Goal: Book appointment/travel/reservation

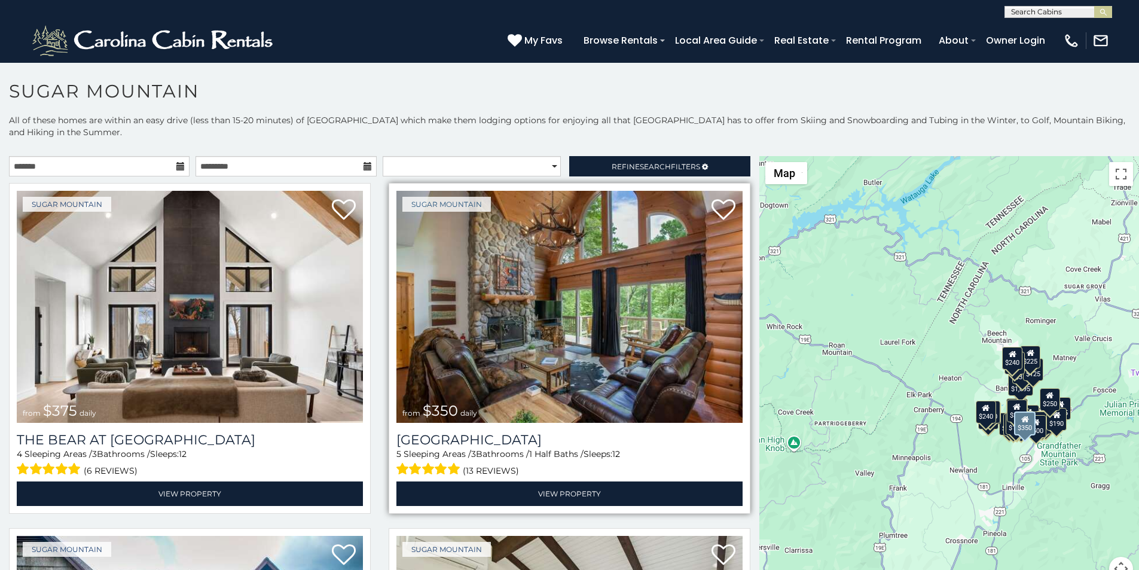
scroll to position [25, 0]
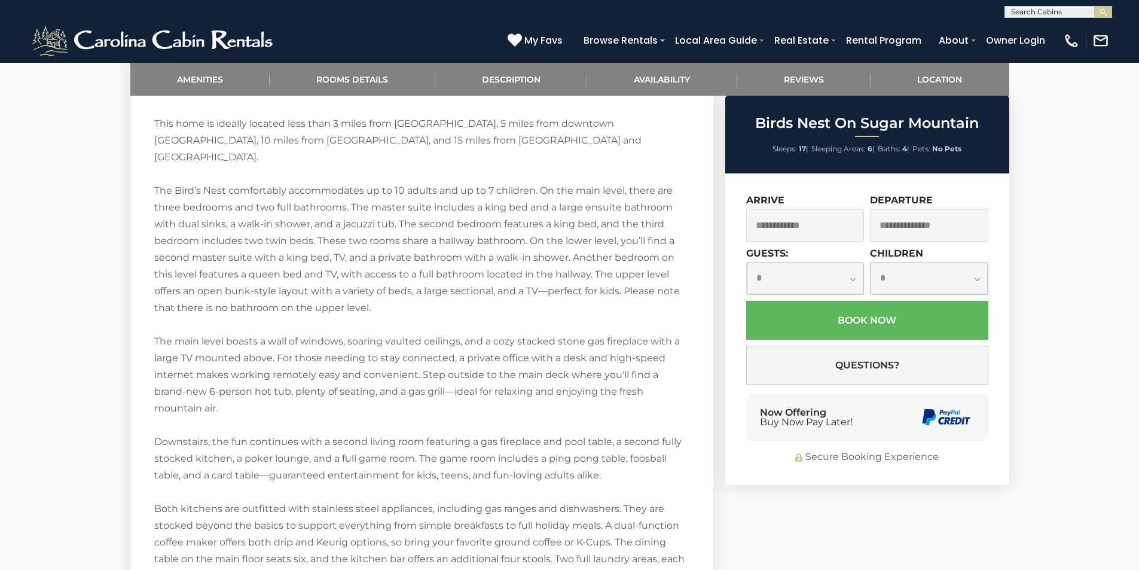
scroll to position [1589, 0]
click at [758, 427] on div "Now Offering Buy Now Pay Later!" at bounding box center [867, 417] width 242 height 47
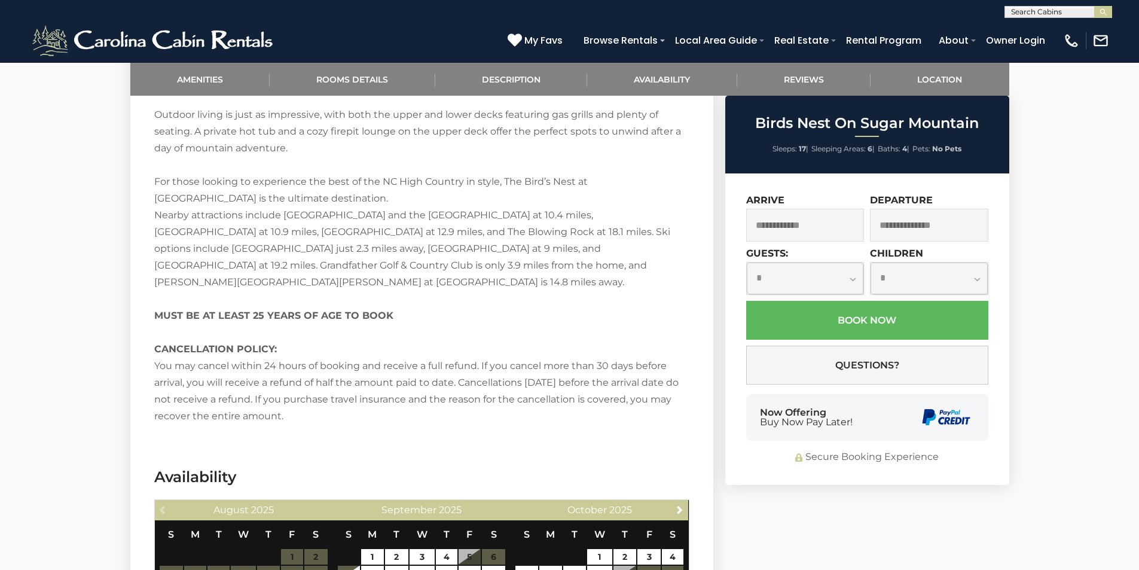
scroll to position [2181, 0]
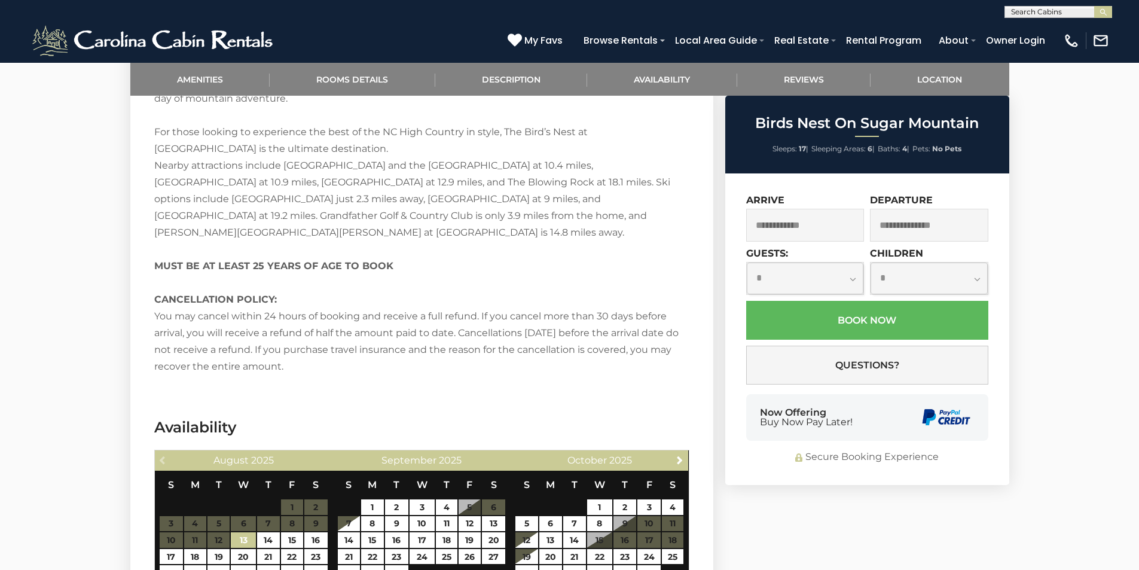
click at [893, 401] on div "Now Offering Buy Now Pay Later!" at bounding box center [867, 417] width 242 height 47
click at [372, 417] on h3 "Availability" at bounding box center [421, 427] width 535 height 21
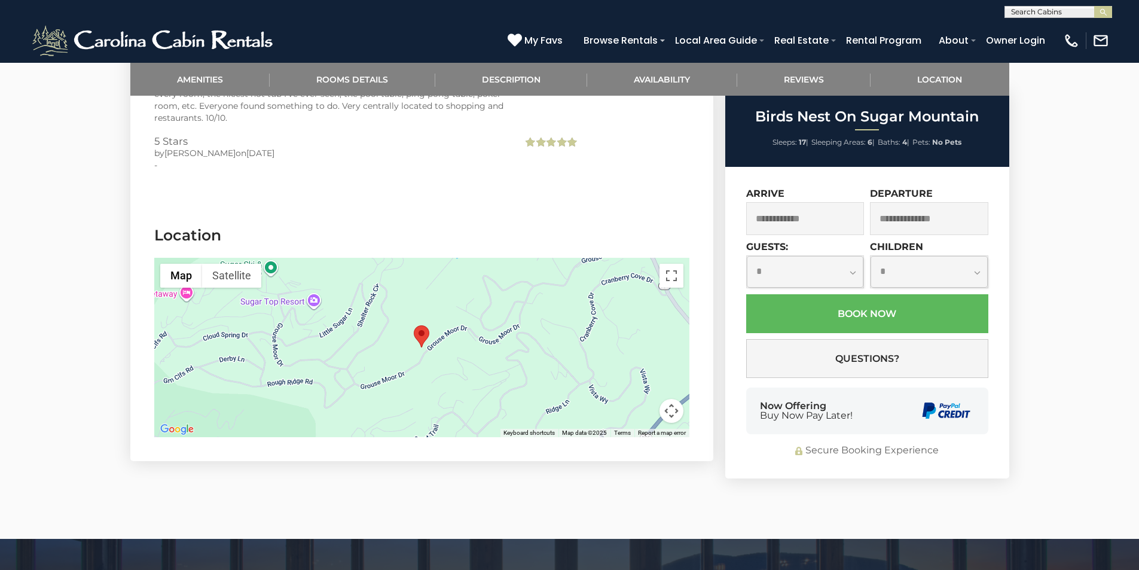
scroll to position [2845, 0]
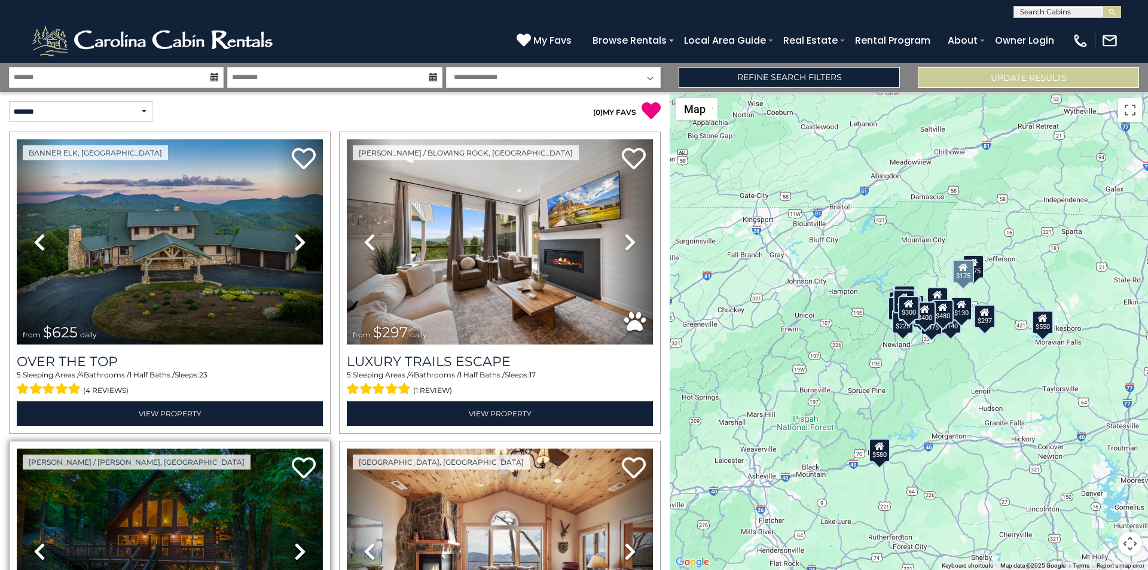
click at [169, 567] on img at bounding box center [170, 550] width 306 height 205
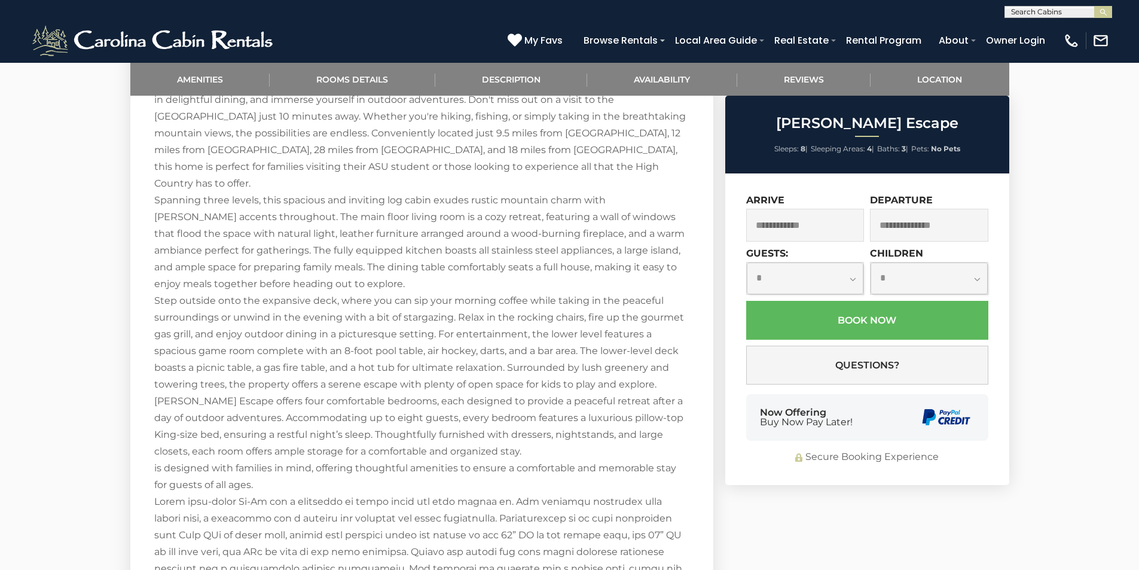
scroll to position [1419, 0]
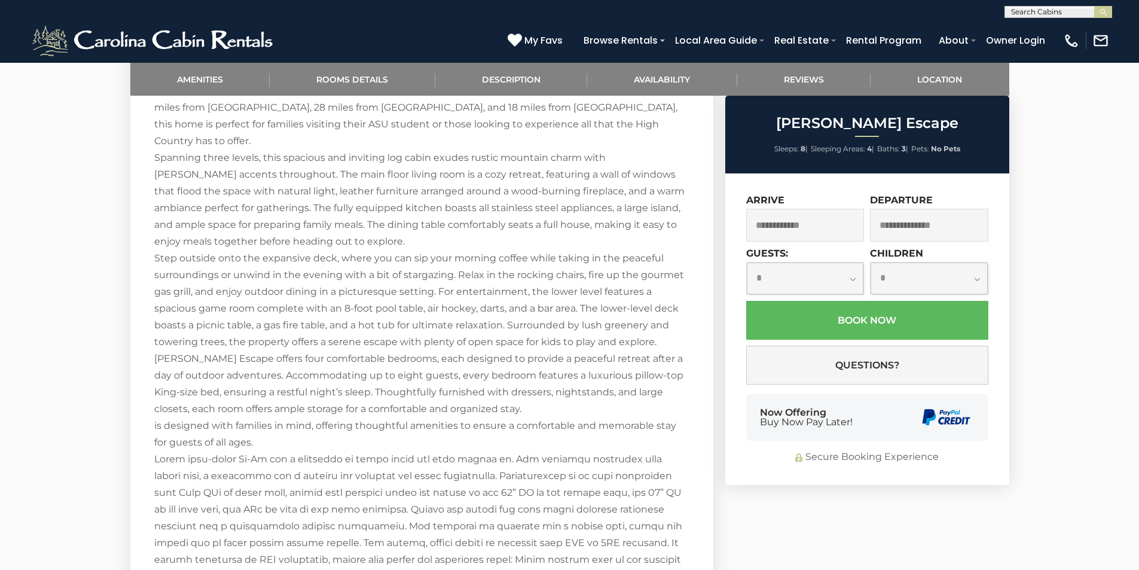
click at [759, 424] on div "Now Offering Buy Now Pay Later!" at bounding box center [867, 417] width 242 height 47
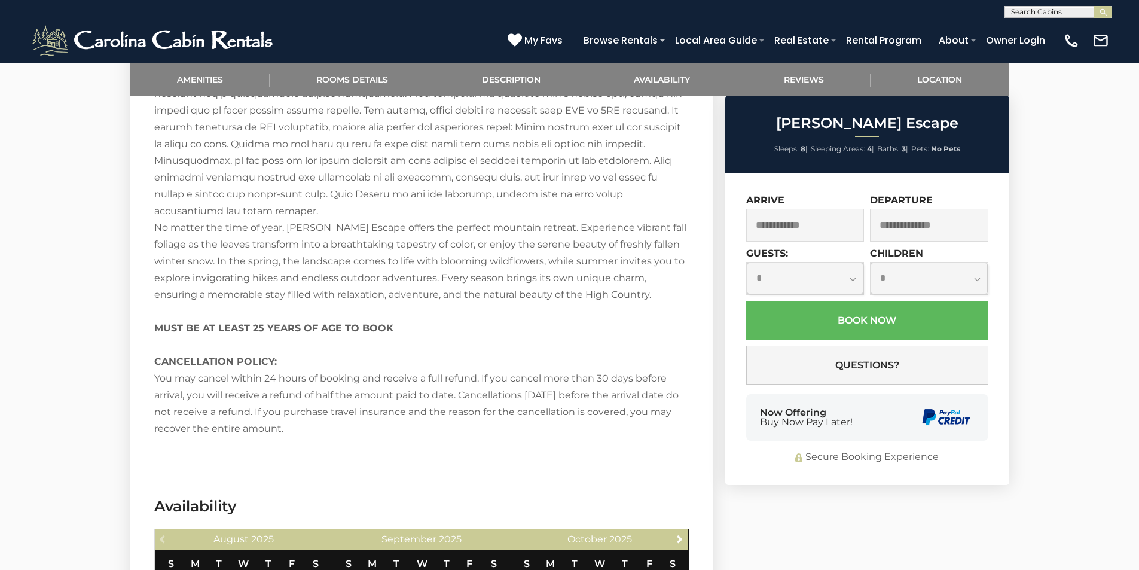
scroll to position [1866, 0]
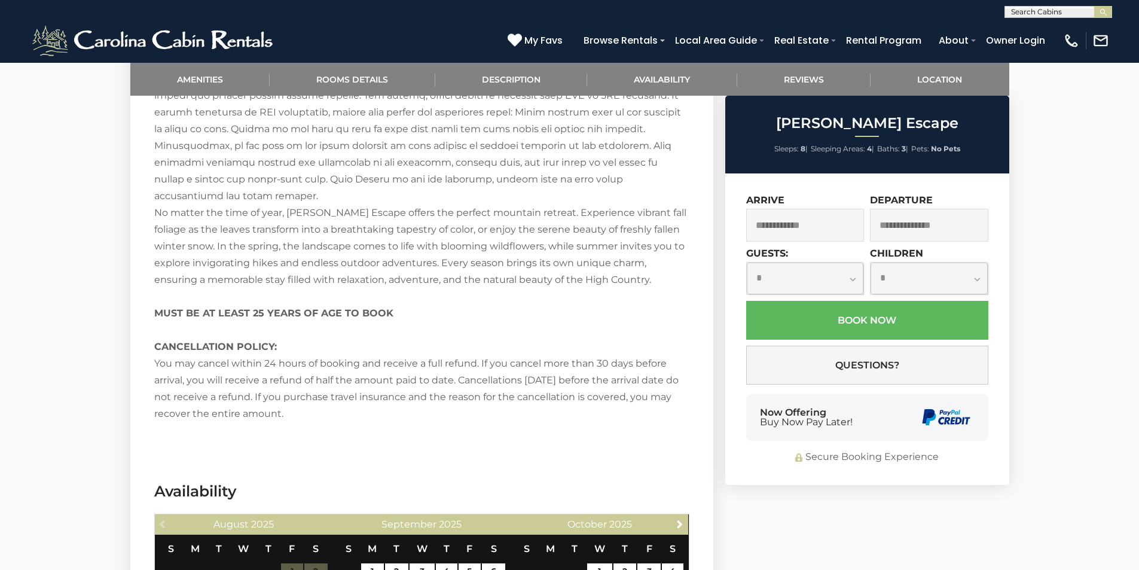
click at [894, 423] on div "Now Offering Buy Now Pay Later!" at bounding box center [867, 417] width 242 height 47
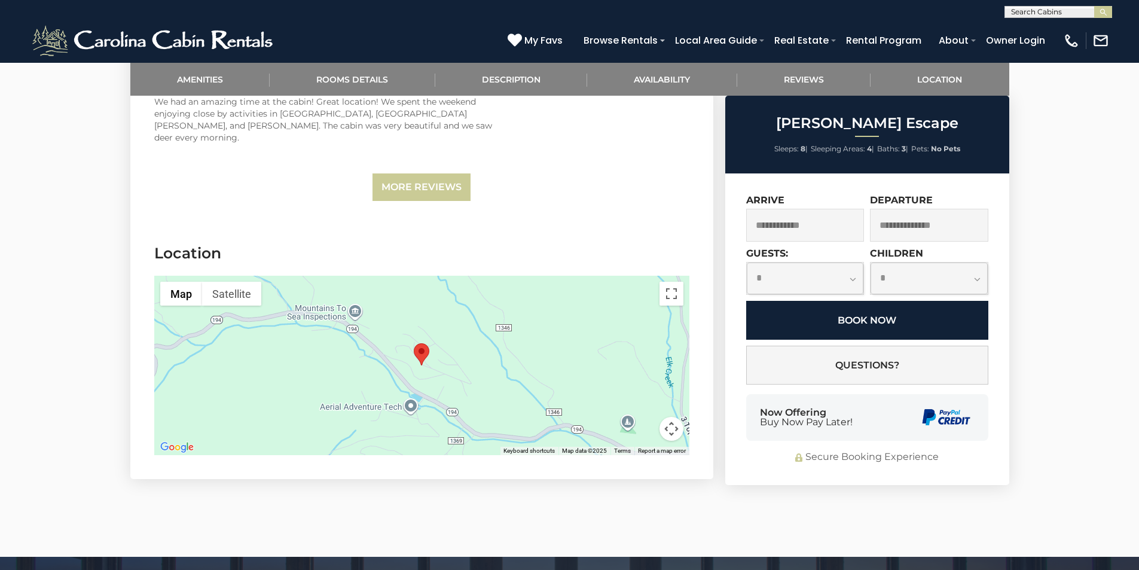
scroll to position [2702, 0]
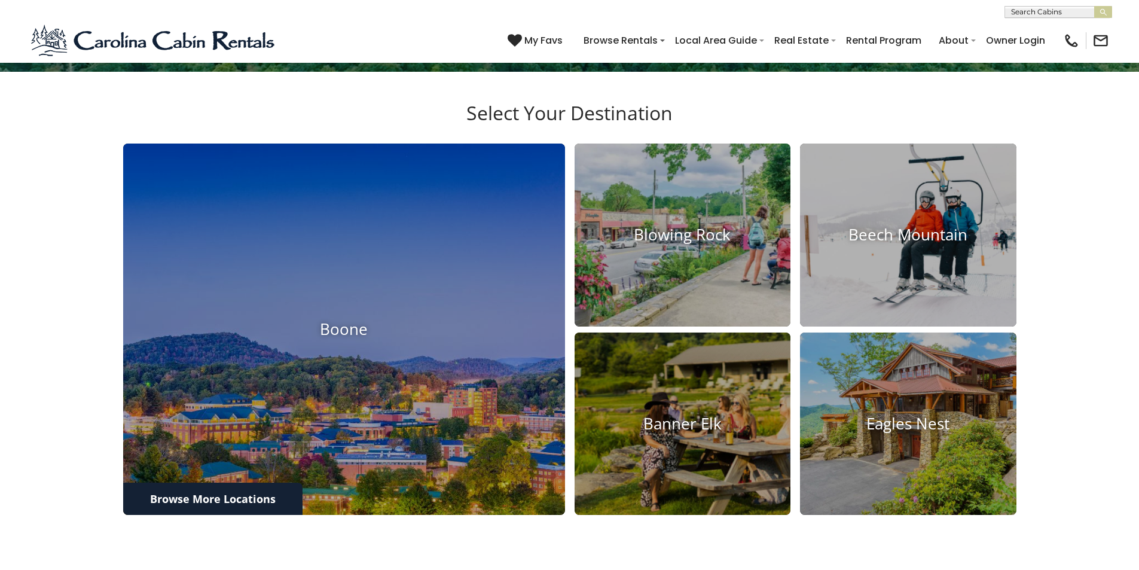
scroll to position [1119, 0]
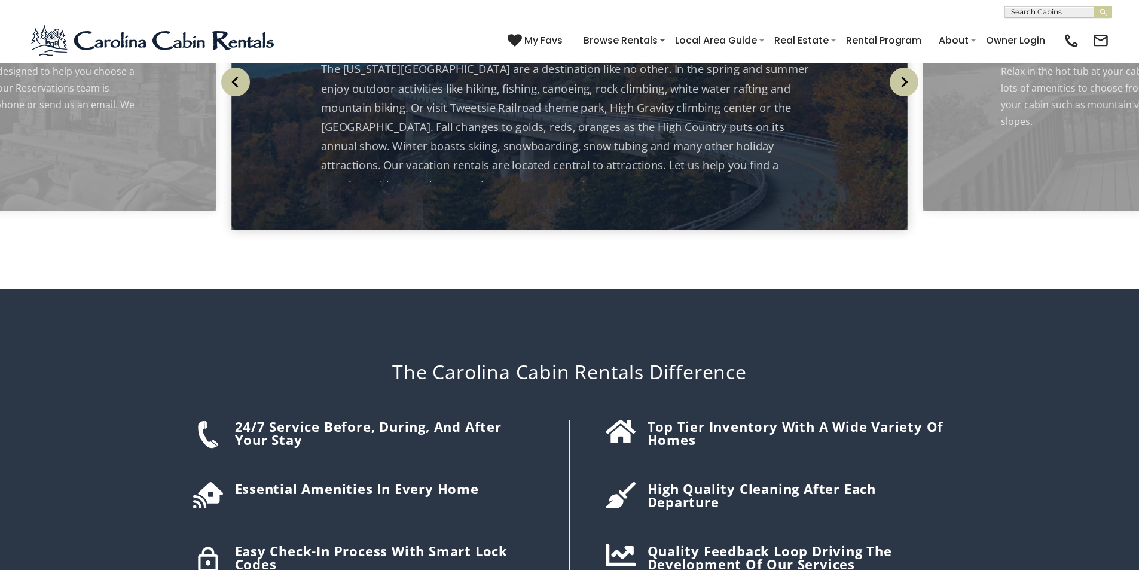
click at [330, 420] on div "24/7 Service before, during, and after your stay Essential amenities in every h…" at bounding box center [378, 513] width 383 height 186
click at [596, 420] on div "Top tier inventory with a wide variety of homes" at bounding box center [761, 513] width 383 height 186
click at [1100, 11] on img "submit" at bounding box center [1103, 12] width 9 height 9
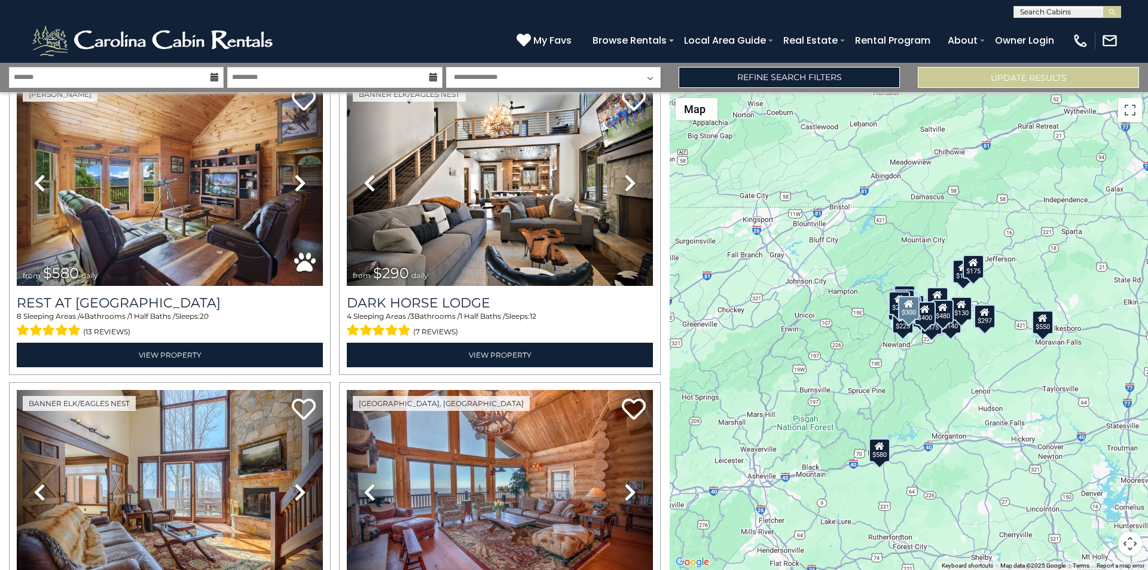
scroll to position [747, 0]
